Goal: Task Accomplishment & Management: Manage account settings

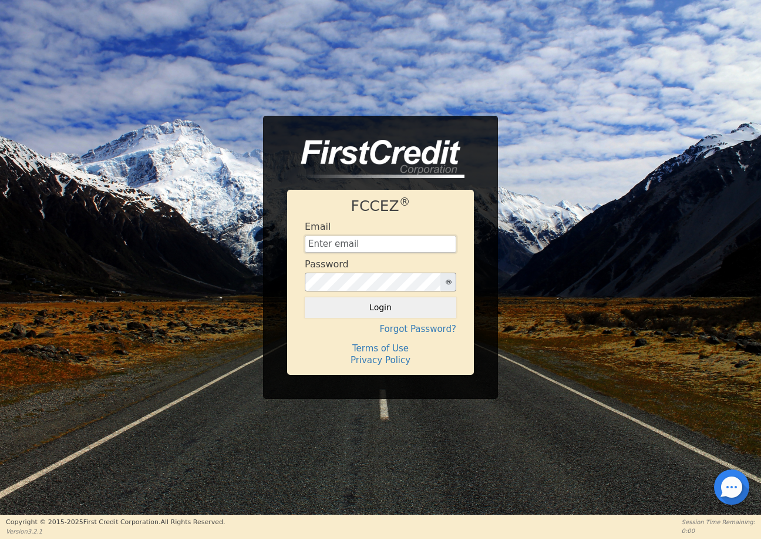
click at [335, 243] on input "text" at bounding box center [381, 245] width 152 height 18
type input "Ryan@rockitoutsc.com"
click at [382, 311] on button "Login" at bounding box center [381, 307] width 152 height 20
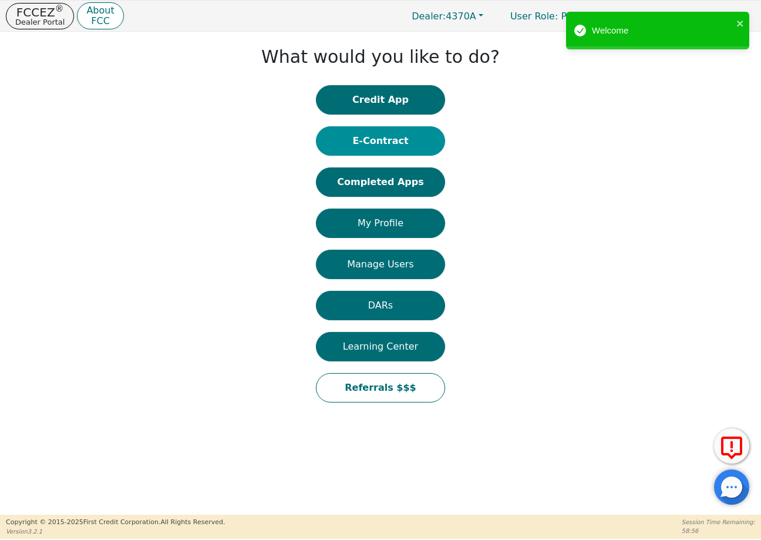
click at [375, 146] on button "E-Contract" at bounding box center [380, 140] width 129 height 29
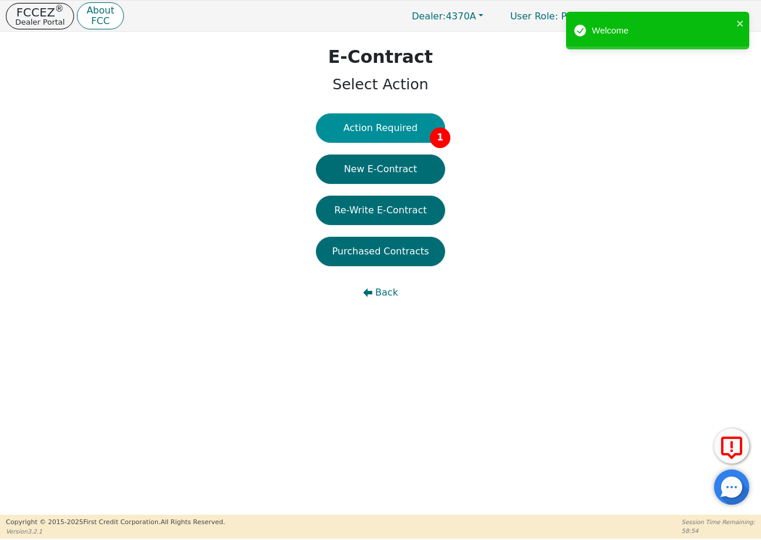
click at [387, 128] on button "Action Required 1" at bounding box center [380, 127] width 129 height 29
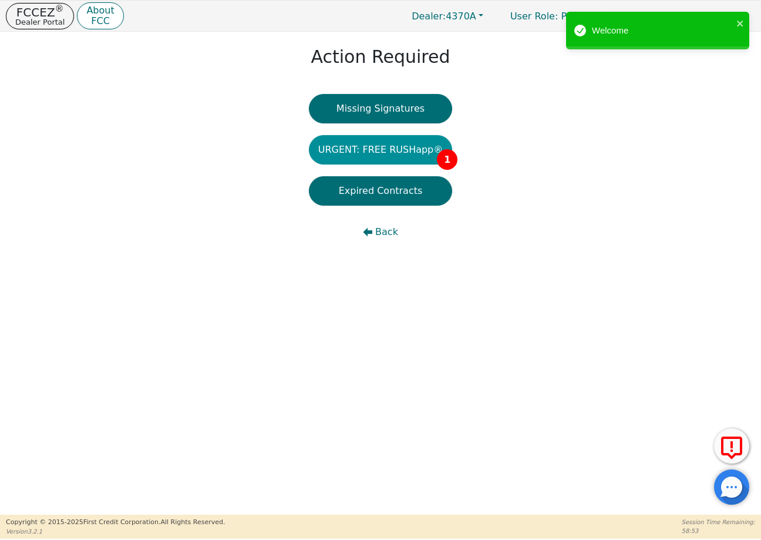
click at [399, 148] on button "URGENT: FREE RUSHapp® 1" at bounding box center [381, 149] width 144 height 29
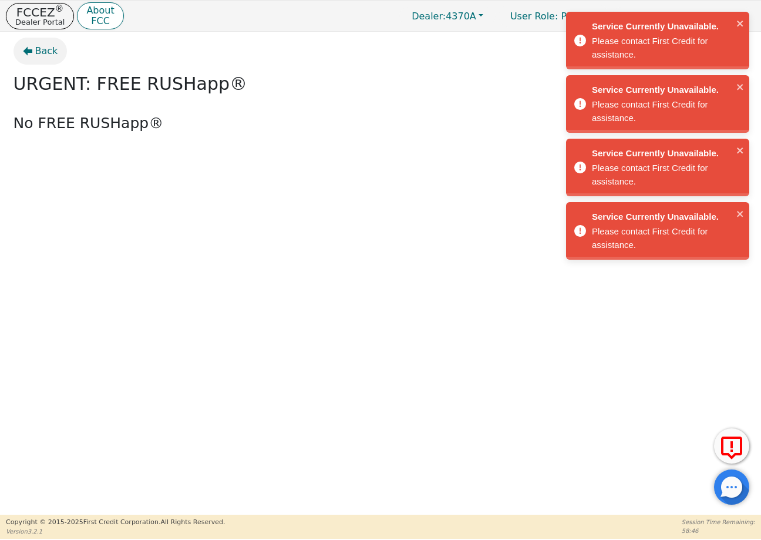
click at [23, 55] on icon "button" at bounding box center [27, 50] width 9 height 9
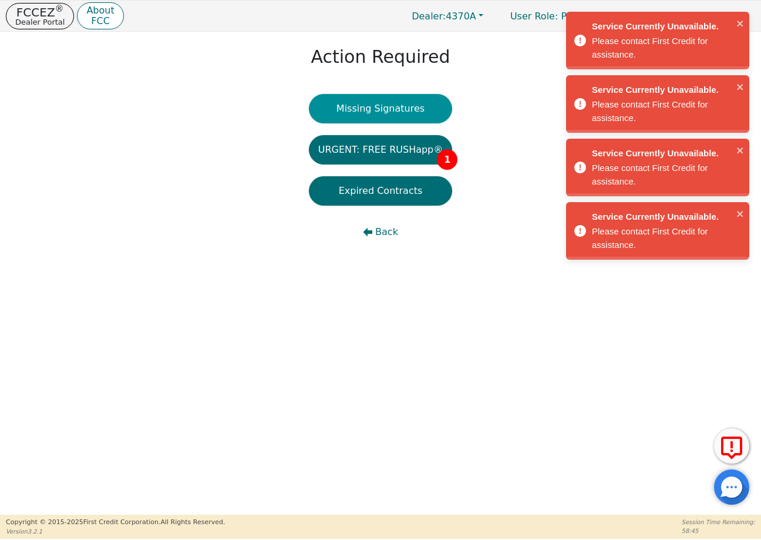
click at [382, 97] on button "Missing Signatures" at bounding box center [381, 108] width 144 height 29
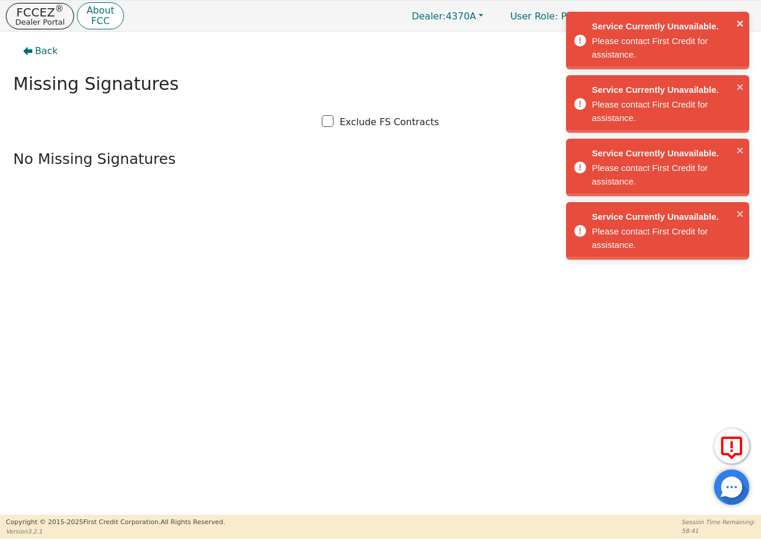
click at [738, 19] on icon "close" at bounding box center [740, 23] width 8 height 9
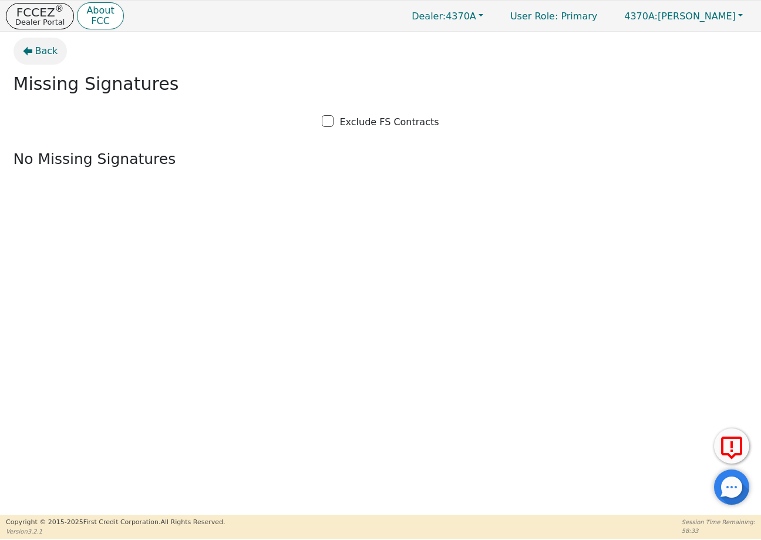
click at [48, 48] on span "Back" at bounding box center [46, 51] width 23 height 14
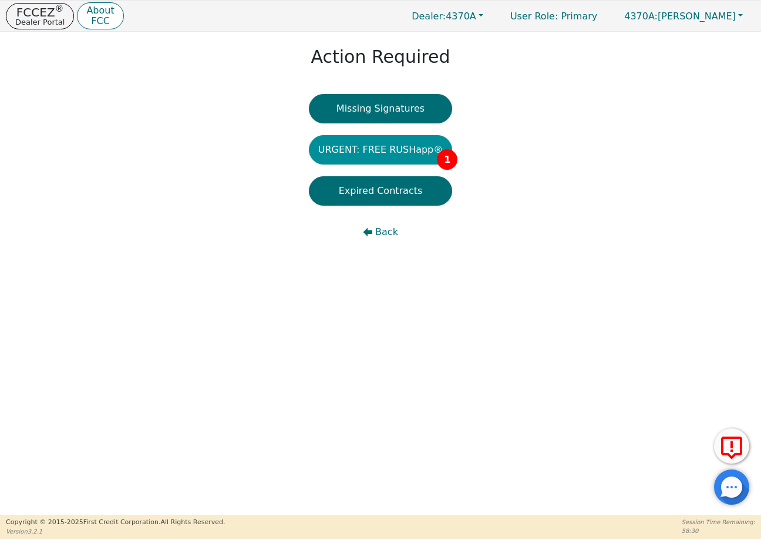
click at [383, 152] on button "URGENT: FREE RUSHapp® 1" at bounding box center [381, 149] width 144 height 29
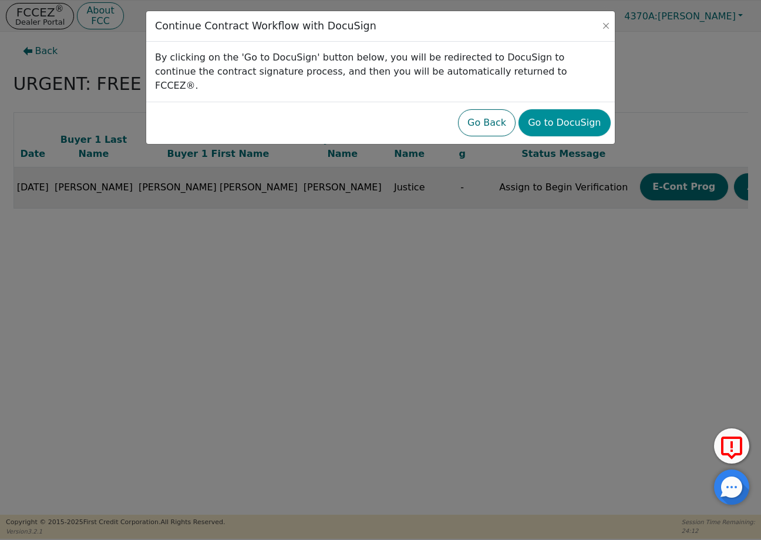
click at [576, 109] on button "Go to DocuSign" at bounding box center [565, 122] width 92 height 27
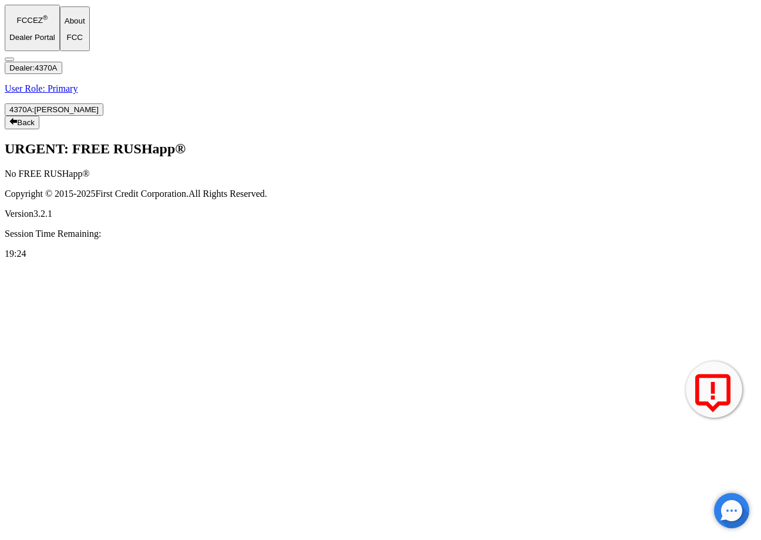
click at [41, 14] on p "FCCEZ ®" at bounding box center [32, 19] width 46 height 11
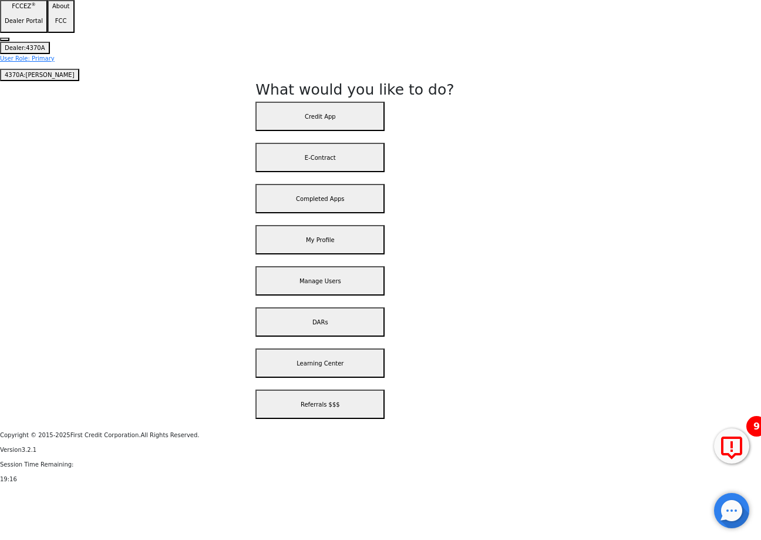
click at [385, 184] on button "Completed Apps 9" at bounding box center [319, 198] width 129 height 29
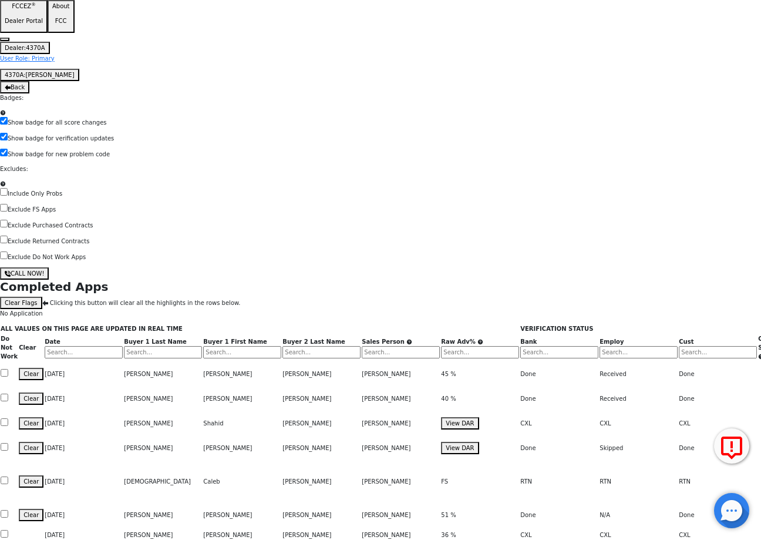
scroll to position [210, 553]
